Goal: Information Seeking & Learning: Learn about a topic

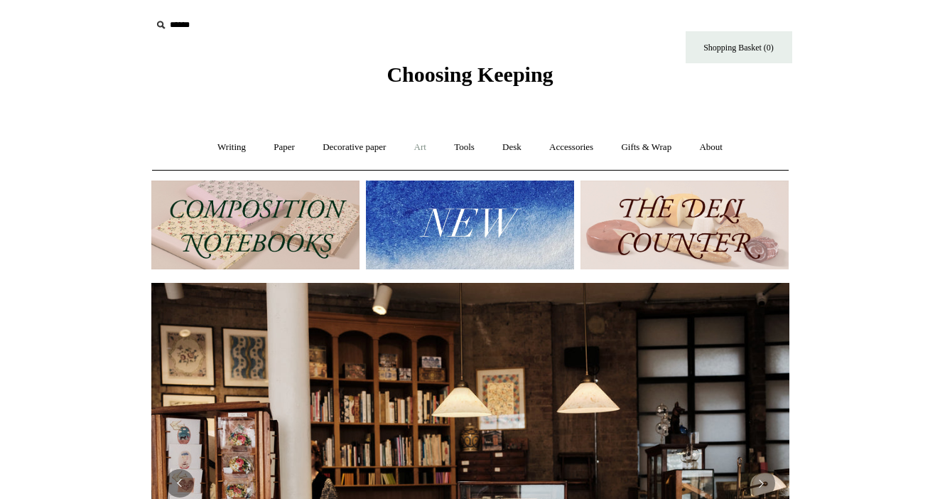
click at [426, 150] on link "Art +" at bounding box center [420, 148] width 38 height 38
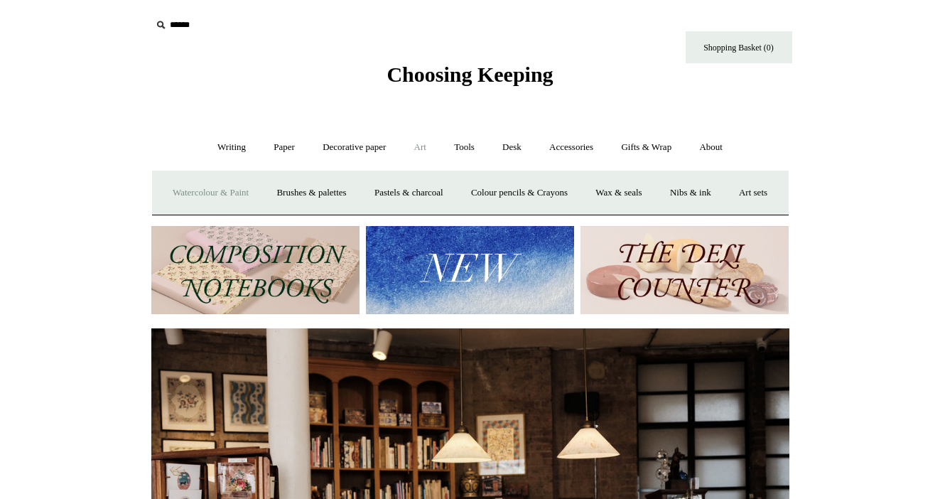
click at [230, 201] on link "Watercolour & Paint" at bounding box center [211, 193] width 102 height 38
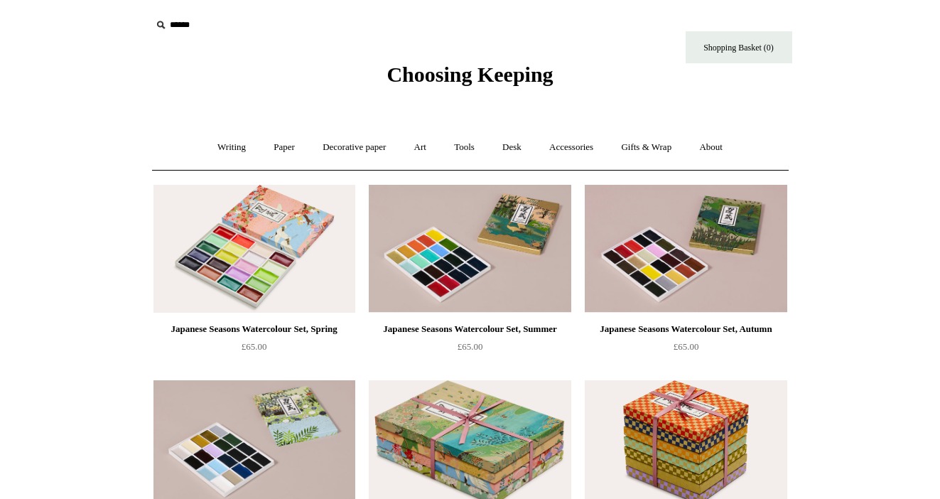
click at [329, 278] on img at bounding box center [254, 249] width 202 height 128
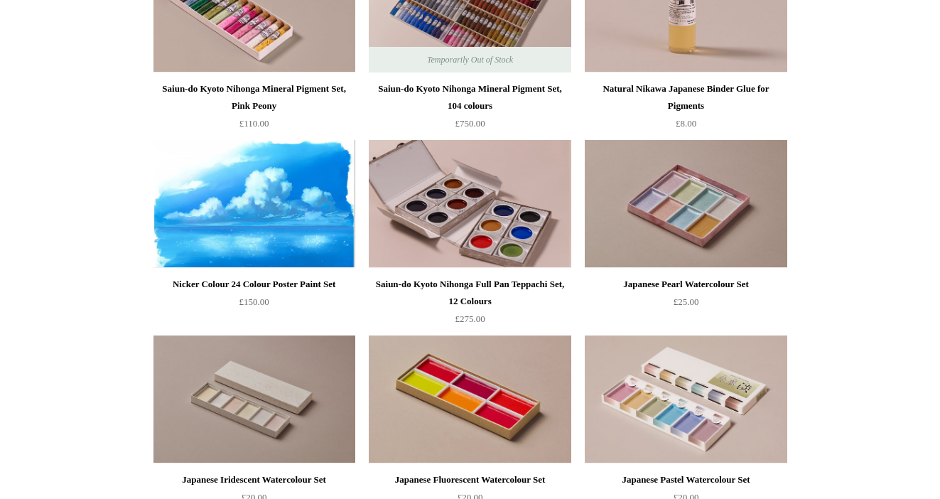
scroll to position [1839, 0]
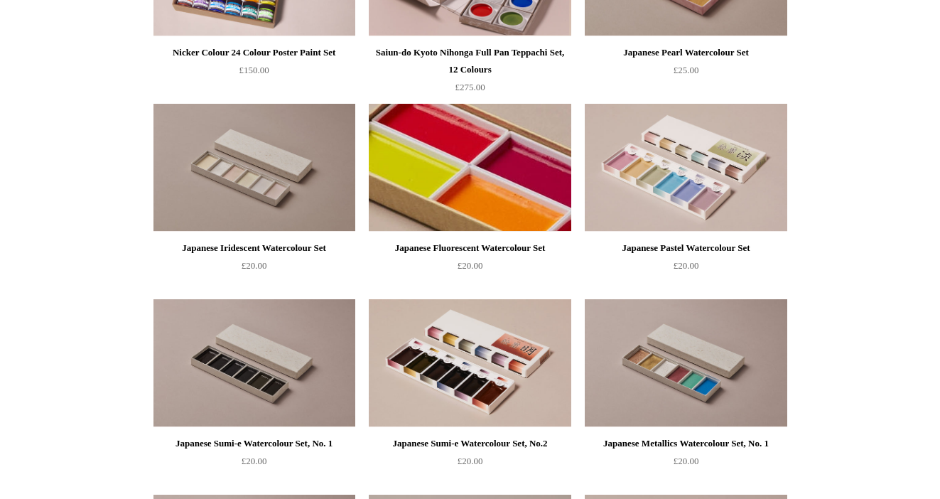
click at [444, 188] on img at bounding box center [470, 168] width 202 height 128
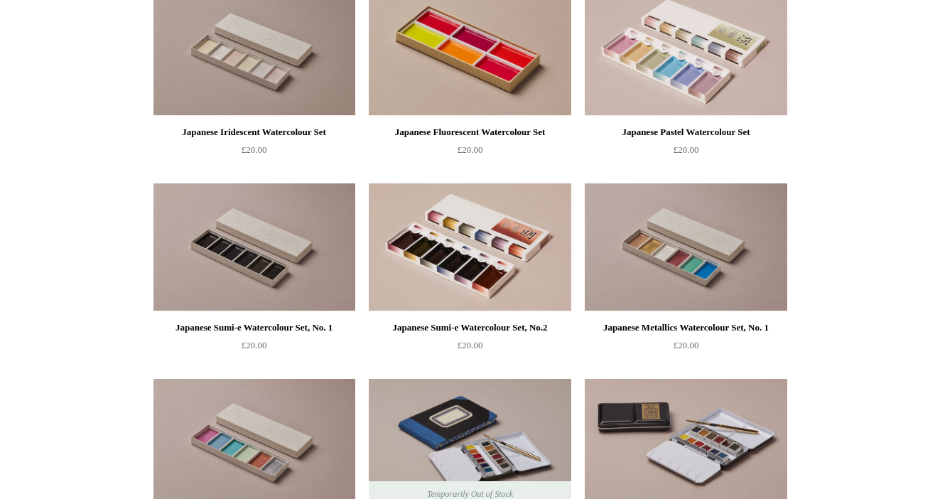
scroll to position [1721, 0]
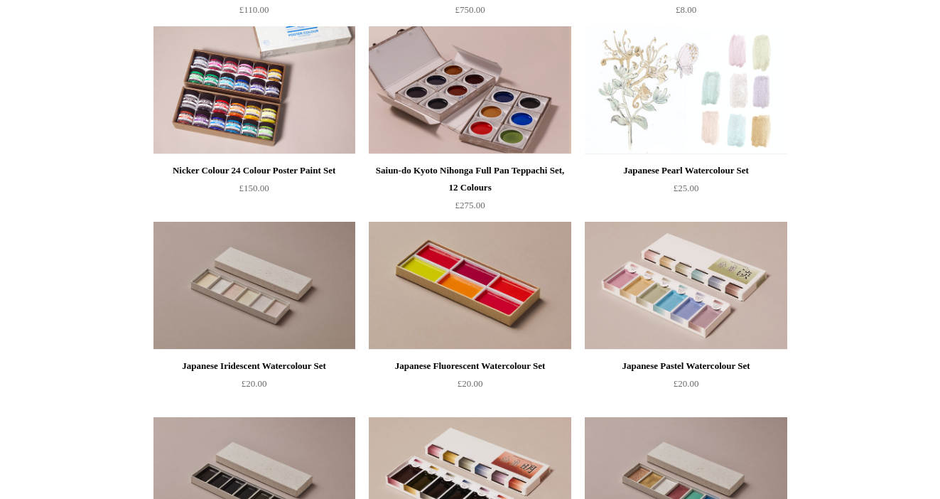
click at [644, 93] on img at bounding box center [686, 90] width 202 height 128
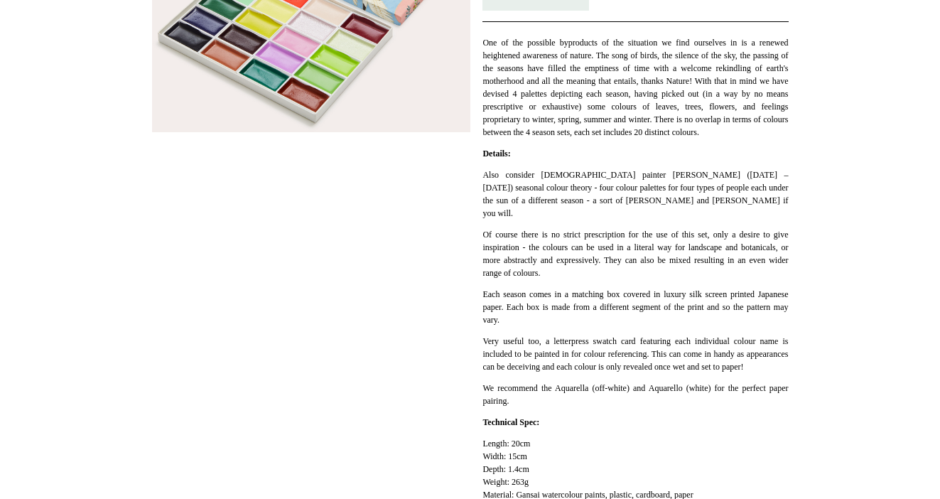
scroll to position [335, 0]
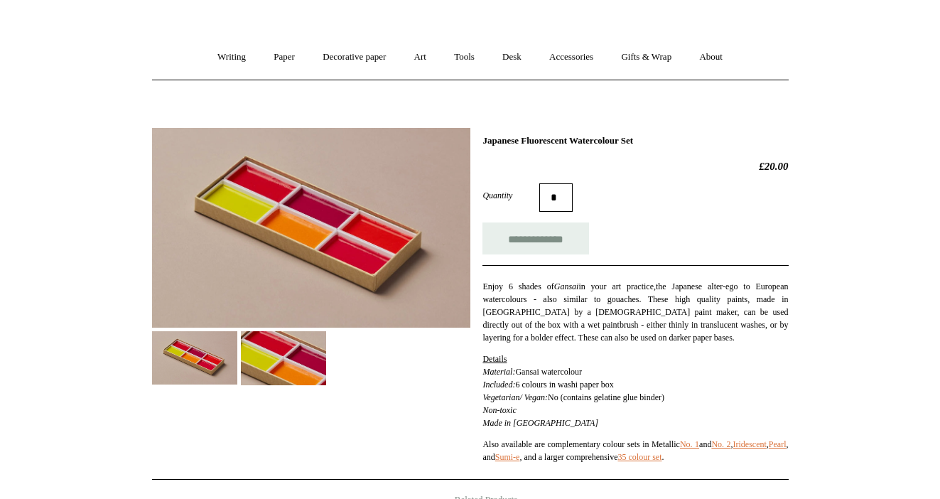
scroll to position [171, 0]
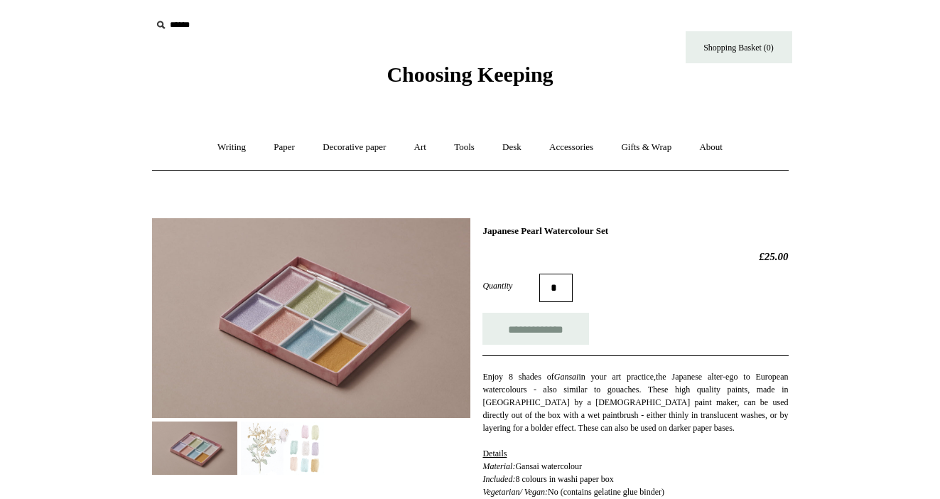
click at [267, 436] on img at bounding box center [283, 447] width 85 height 53
